Goal: Information Seeking & Learning: Learn about a topic

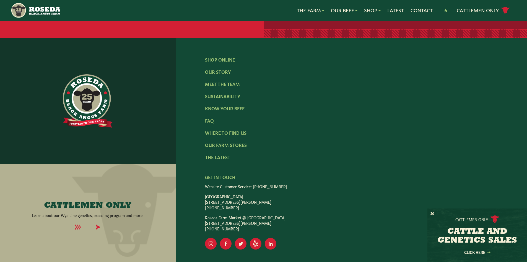
scroll to position [886, 0]
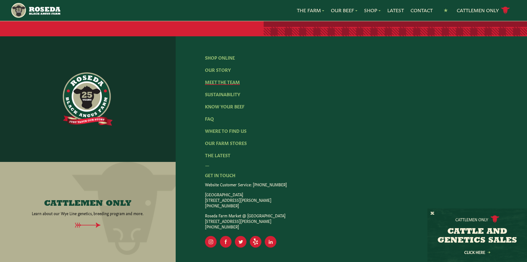
click at [226, 79] on link "Meet The Team" at bounding box center [222, 82] width 35 height 6
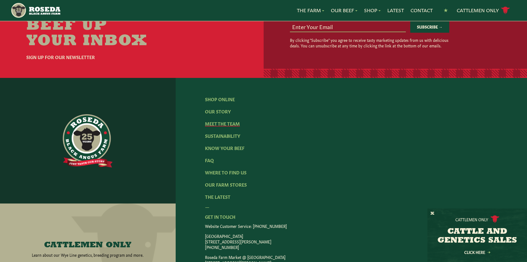
scroll to position [768, 0]
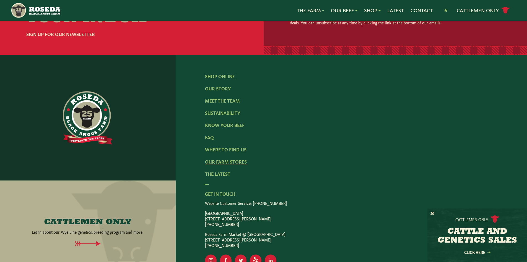
click at [233, 158] on link "Our Farm Stores" at bounding box center [226, 161] width 42 height 6
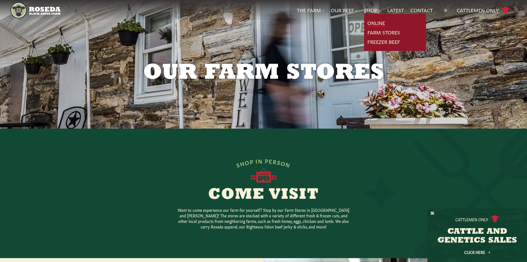
click at [374, 22] on link "Online" at bounding box center [377, 22] width 18 height 7
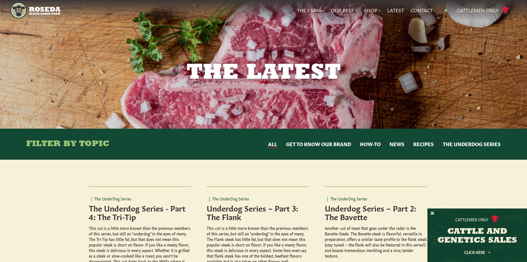
click at [325, 143] on button "Get to Know Our Brand" at bounding box center [318, 143] width 65 height 7
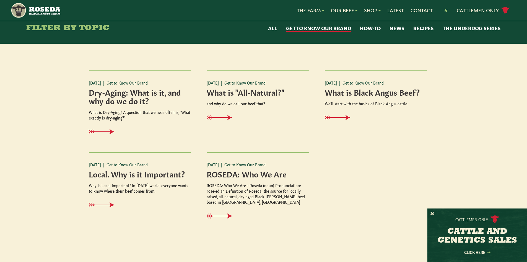
scroll to position [221, 0]
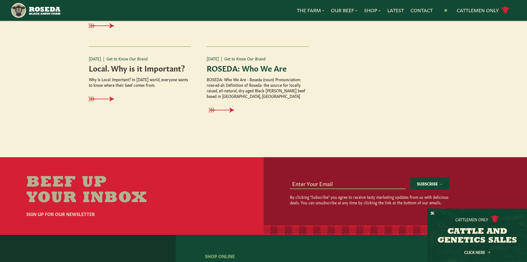
click at [261, 73] on div "12 October 2022 | Get to Know Our Brand ROSEDA: Who We Are ROSEDA: Who We Are -…" at bounding box center [258, 88] width 102 height 84
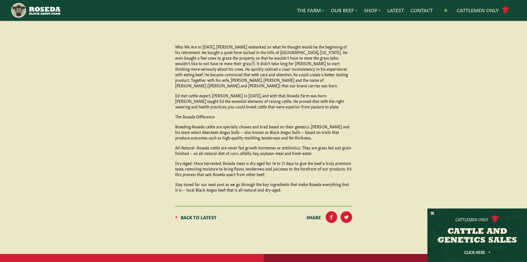
scroll to position [55, 0]
